Goal: Navigation & Orientation: Find specific page/section

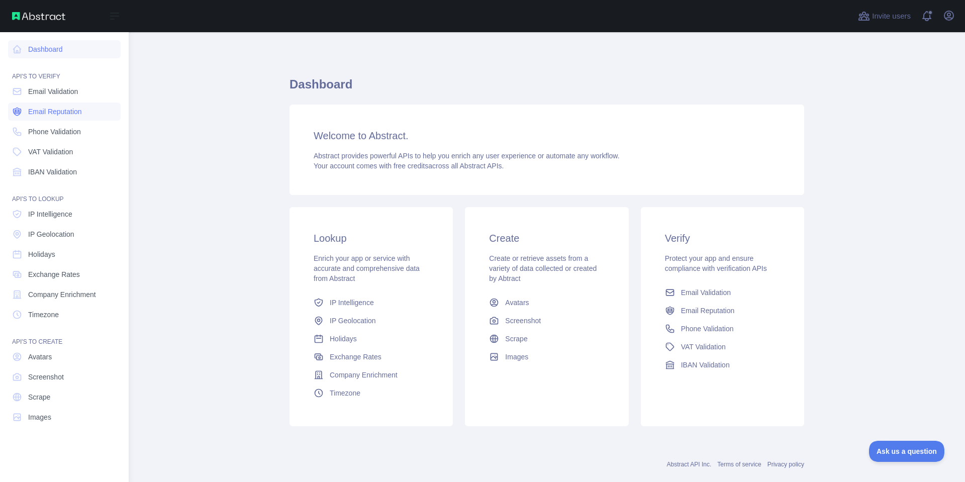
click at [80, 107] on span "Email Reputation" at bounding box center [55, 112] width 54 height 10
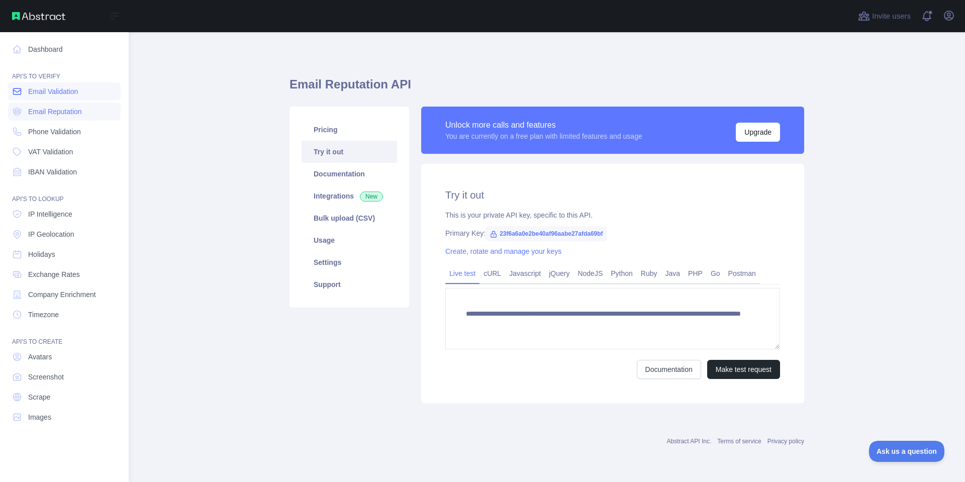
click at [81, 93] on link "Email Validation" at bounding box center [64, 91] width 113 height 18
drag, startPoint x: 45, startPoint y: 122, endPoint x: 50, endPoint y: 142, distance: 20.2
click at [49, 140] on nav "Dashboard API'S TO VERIFY Email Validation Email Reputation Phone Validation VA…" at bounding box center [64, 249] width 113 height 434
click at [65, 132] on span "Phone Validation" at bounding box center [54, 132] width 53 height 10
click at [215, 163] on main "**********" at bounding box center [547, 257] width 837 height 450
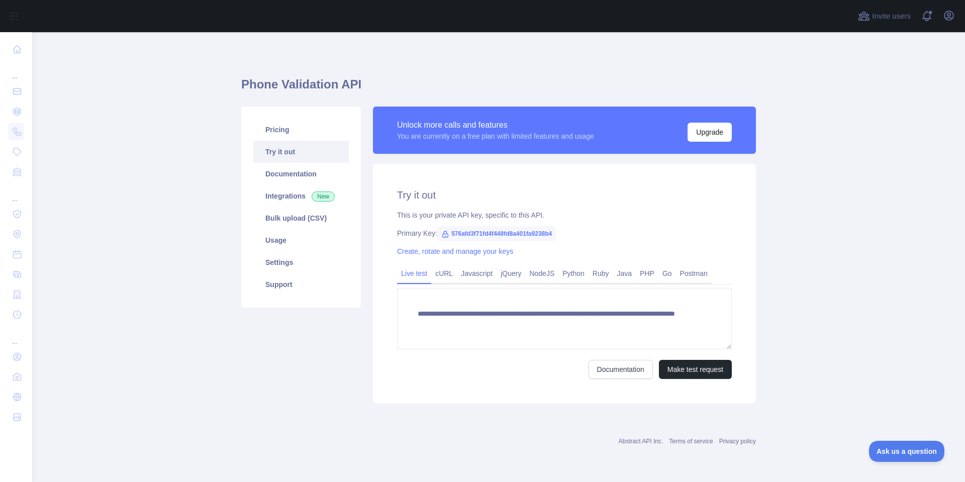
click at [451, 234] on span "576afd3f71fd4f448fd8a401fa9238b4" at bounding box center [496, 233] width 119 height 15
drag, startPoint x: 446, startPoint y: 234, endPoint x: 556, endPoint y: 234, distance: 110.1
click at [556, 234] on span "576afd3f71fd4f448fd8a401fa9238b4" at bounding box center [496, 233] width 119 height 15
click at [714, 375] on button "Make test request" at bounding box center [695, 369] width 73 height 19
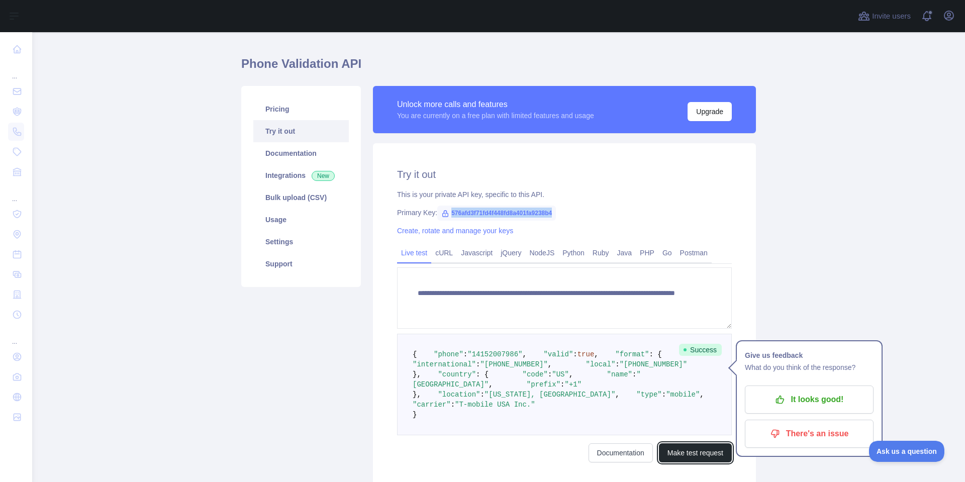
scroll to position [101, 0]
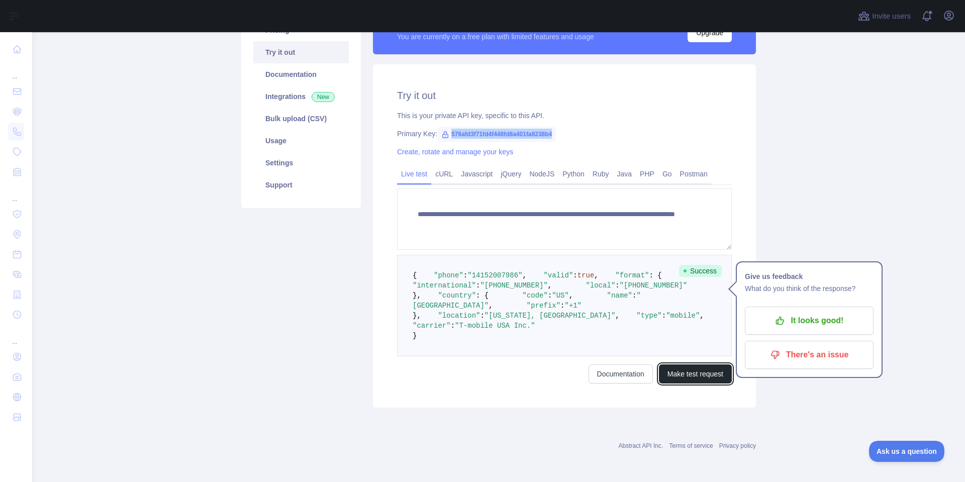
copy span "576afd3f71fd4f448fd8a401fa9238b4"
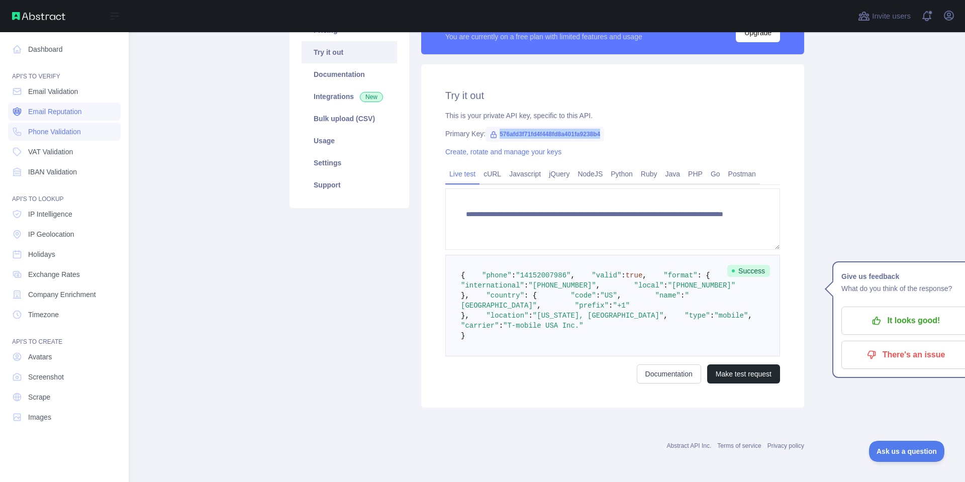
click at [64, 115] on span "Email Reputation" at bounding box center [55, 112] width 54 height 10
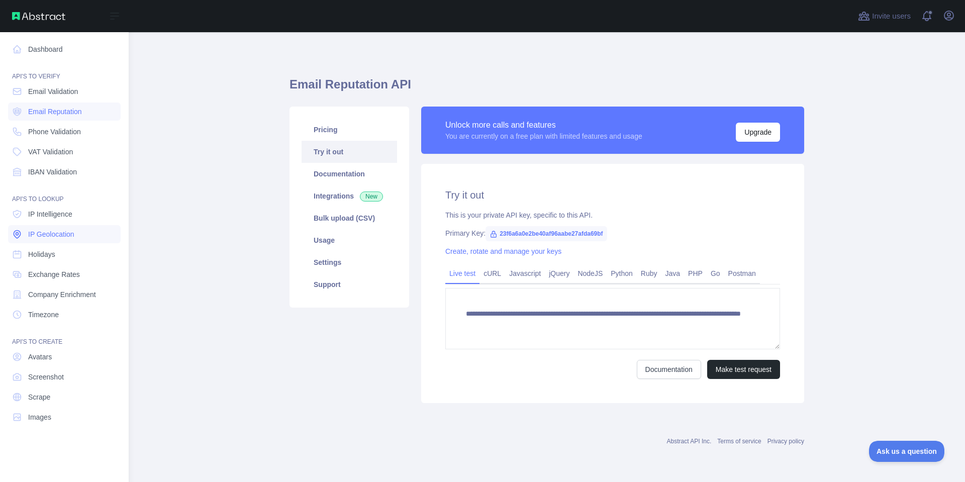
click at [51, 231] on span "IP Geolocation" at bounding box center [51, 234] width 46 height 10
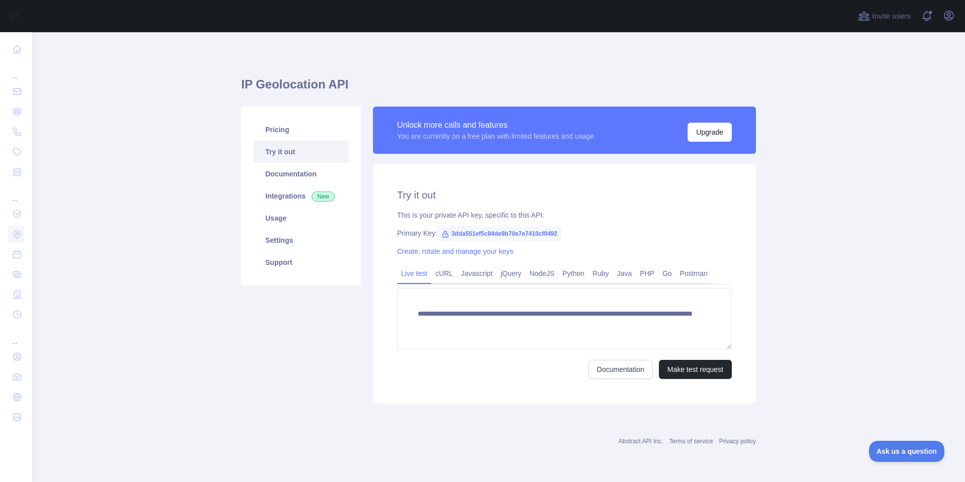
click at [501, 231] on span "3dda551ef5c84de9b70e7e7410cf0492" at bounding box center [499, 233] width 124 height 15
copy span "3dda551ef5c84de9b70e7e7410cf0492"
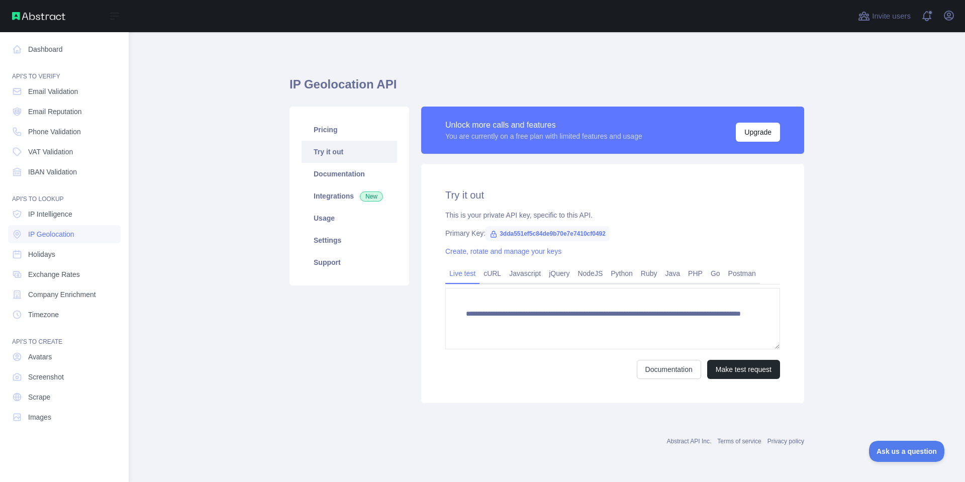
drag, startPoint x: 0, startPoint y: 250, endPoint x: 0, endPoint y: 283, distance: 32.7
click at [40, 287] on link "Company Enrichment" at bounding box center [64, 295] width 113 height 18
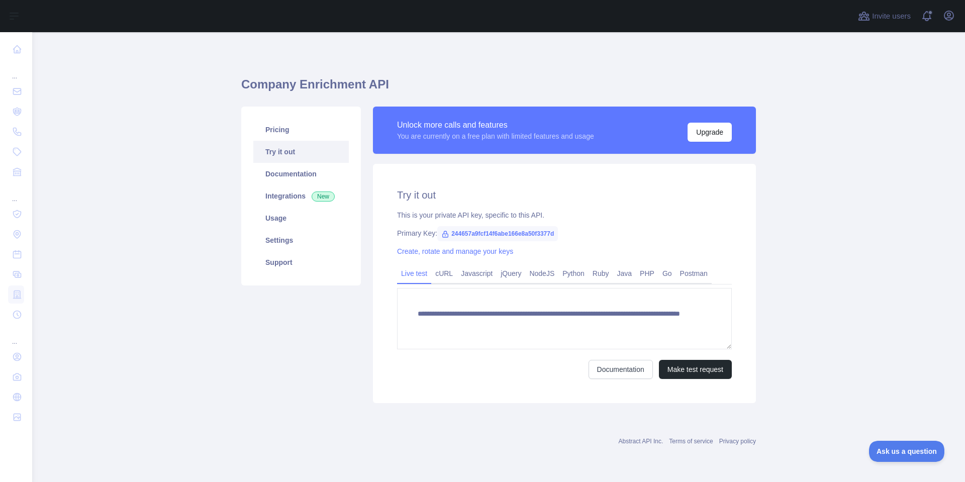
click at [532, 230] on span "244657a9fcf14f6abe166e8a50f3377d" at bounding box center [497, 233] width 121 height 15
copy span "244657a9fcf14f6abe166e8a50f3377d"
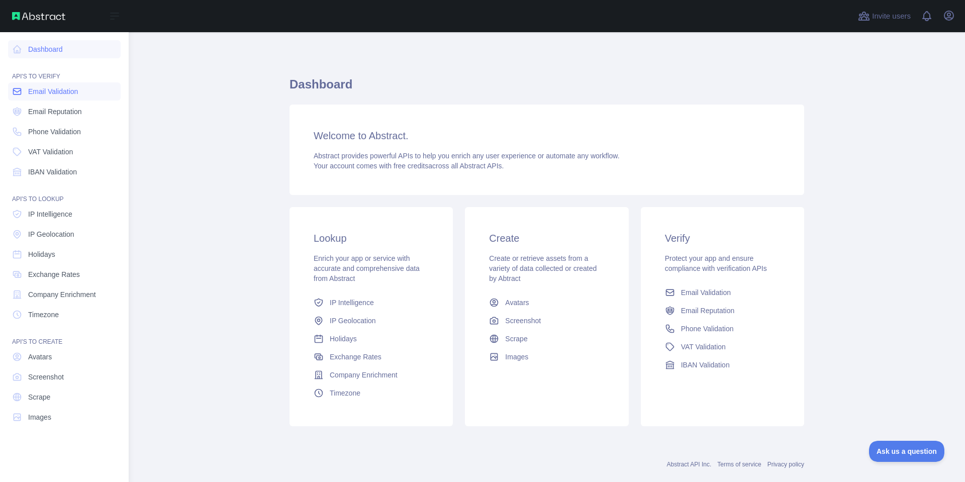
click at [38, 100] on link "Email Validation" at bounding box center [64, 91] width 113 height 18
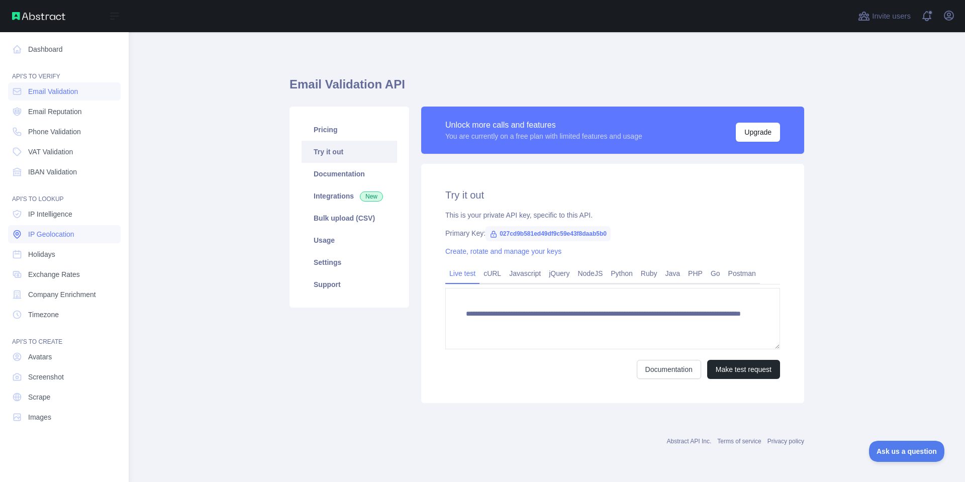
click at [78, 231] on link "IP Geolocation" at bounding box center [64, 234] width 113 height 18
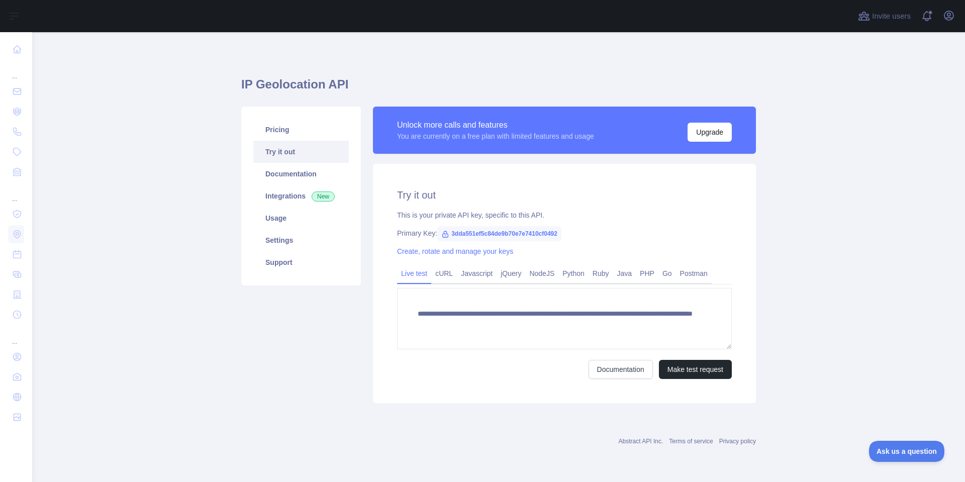
click at [524, 231] on span "3dda551ef5c84de9b70e7e7410cf0492" at bounding box center [499, 233] width 124 height 15
copy span "3dda551ef5c84de9b70e7e7410cf0492"
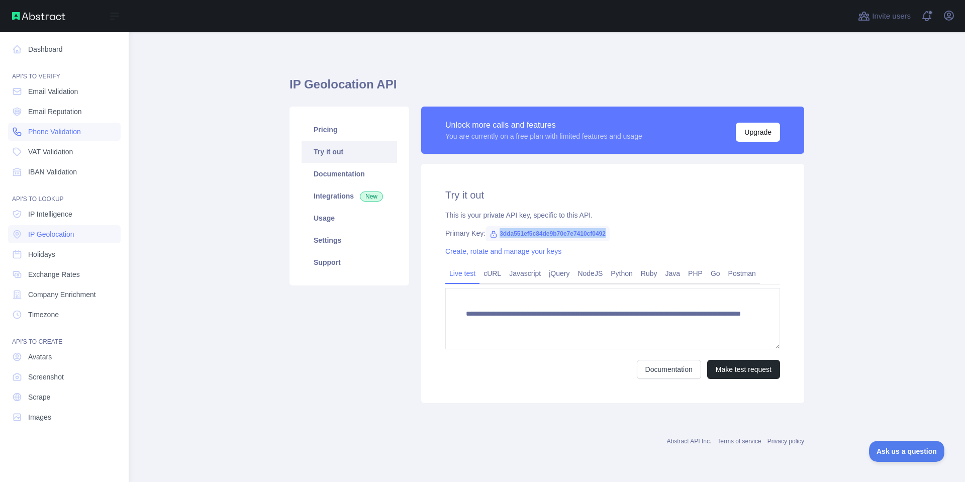
click at [67, 135] on span "Phone Validation" at bounding box center [54, 132] width 53 height 10
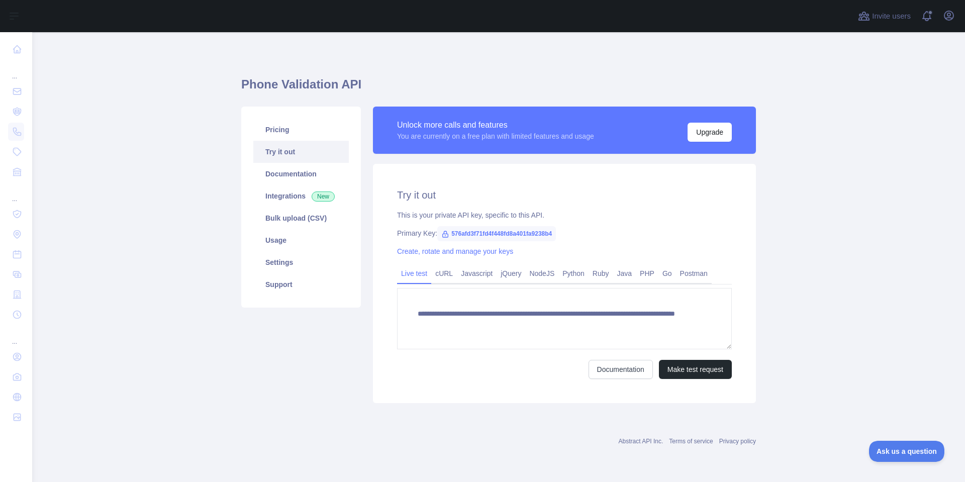
click at [495, 234] on span "576afd3f71fd4f448fd8a401fa9238b4" at bounding box center [496, 233] width 119 height 15
copy span "576afd3f71fd4f448fd8a401fa9238b4"
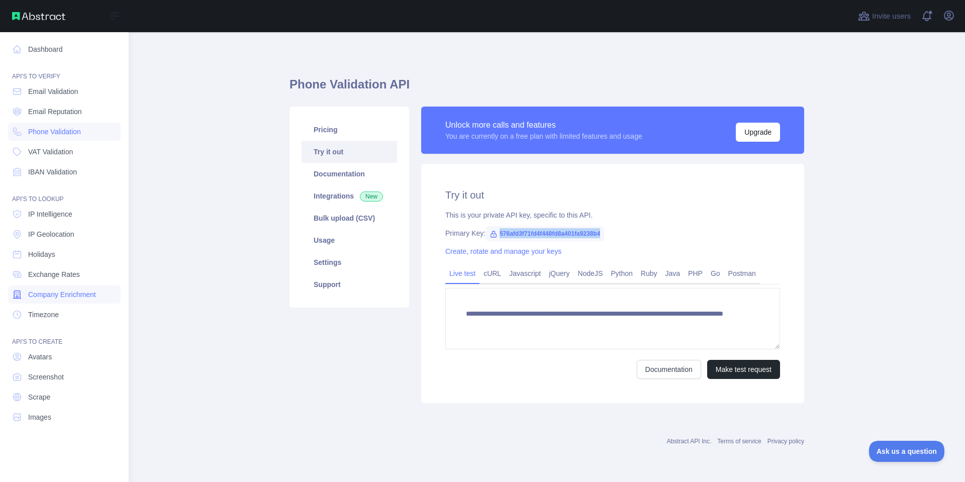
click at [40, 294] on span "Company Enrichment" at bounding box center [62, 295] width 68 height 10
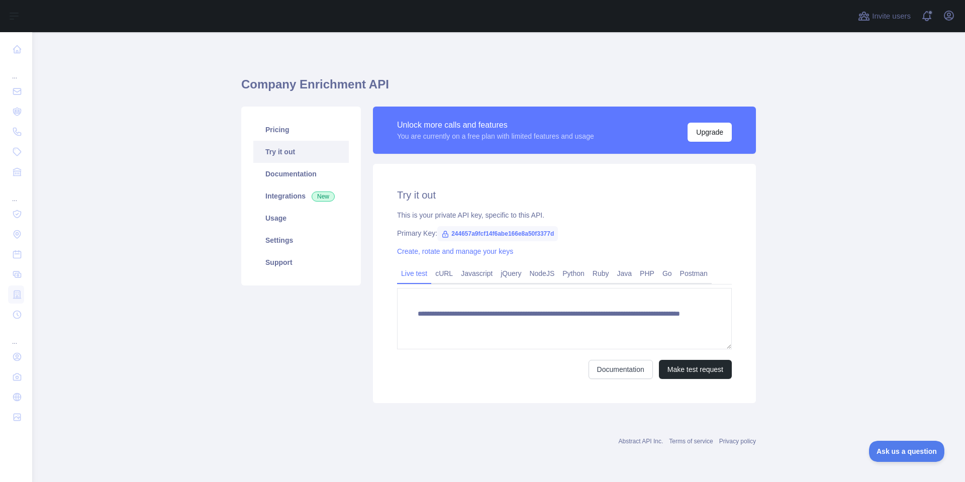
click at [523, 242] on div "**********" at bounding box center [564, 283] width 383 height 239
click at [523, 236] on span "244657a9fcf14f6abe166e8a50f3377d" at bounding box center [497, 233] width 121 height 15
copy span "244657a9fcf14f6abe166e8a50f3377d"
